Goal: Find specific page/section: Find specific page/section

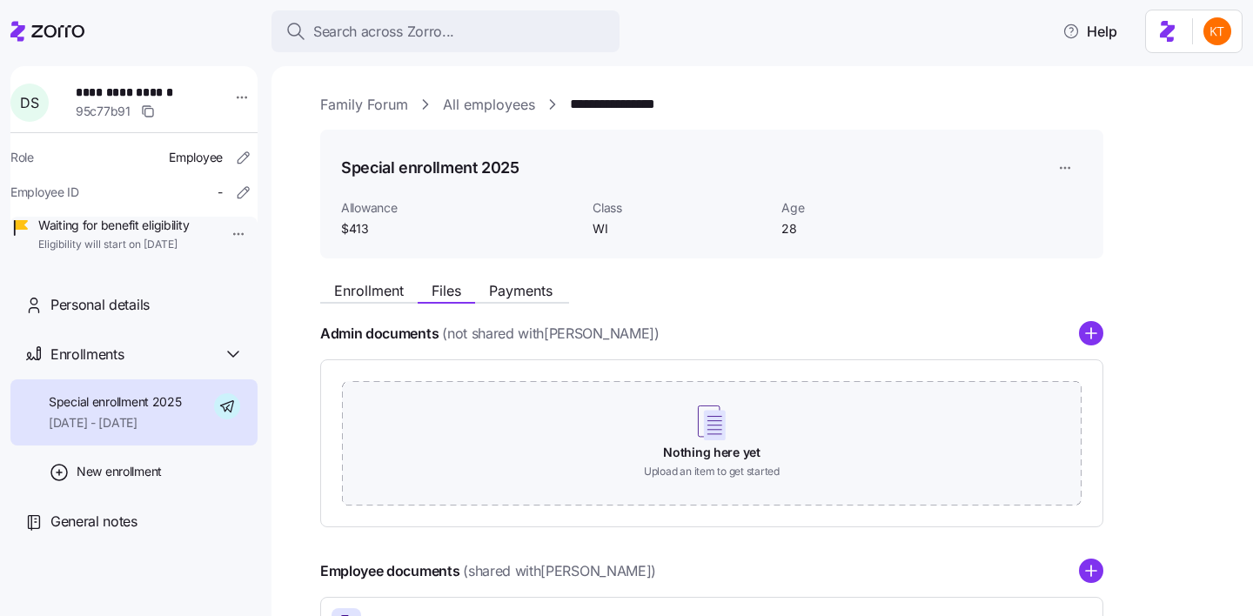
scroll to position [137, 0]
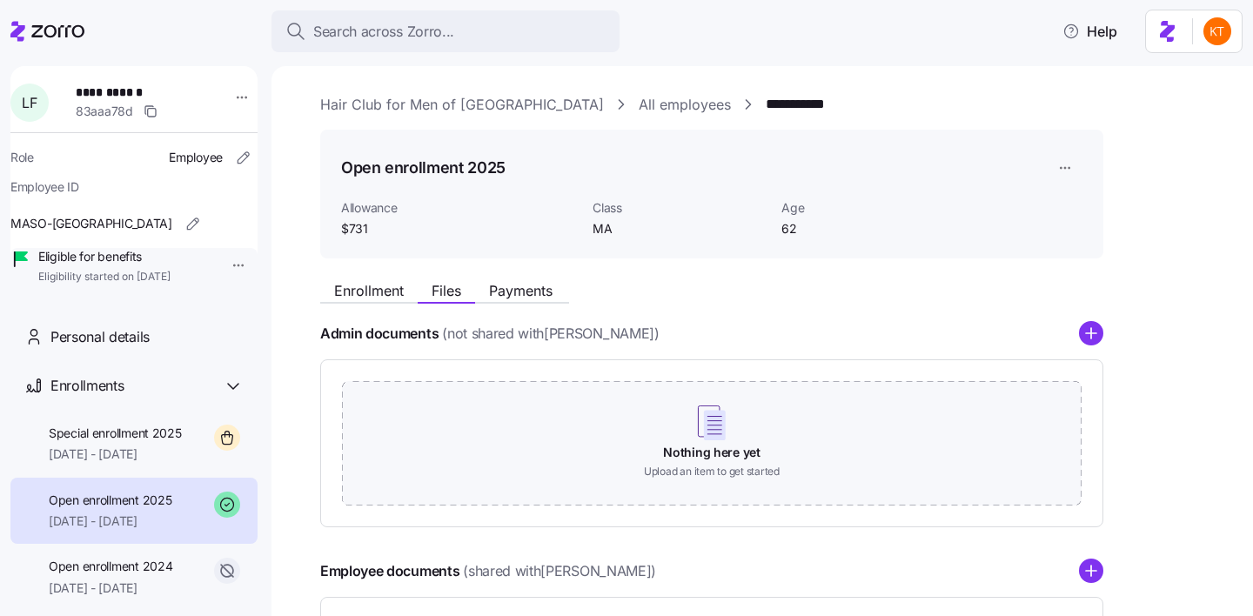
scroll to position [49, 0]
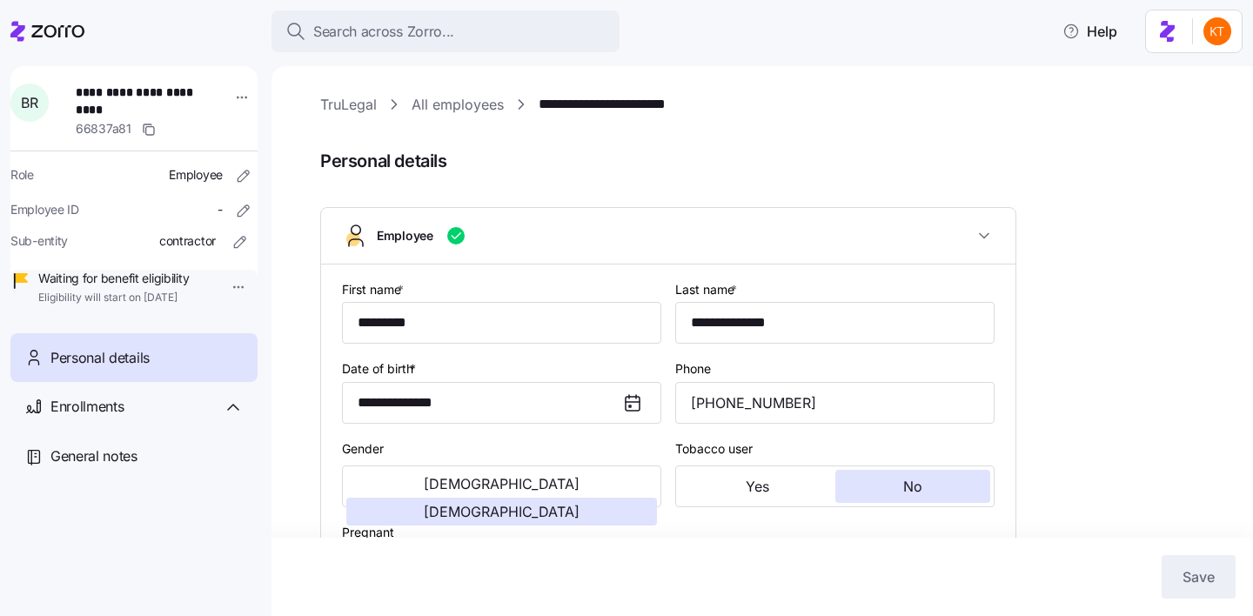
scroll to position [306, 0]
